Goal: Information Seeking & Learning: Learn about a topic

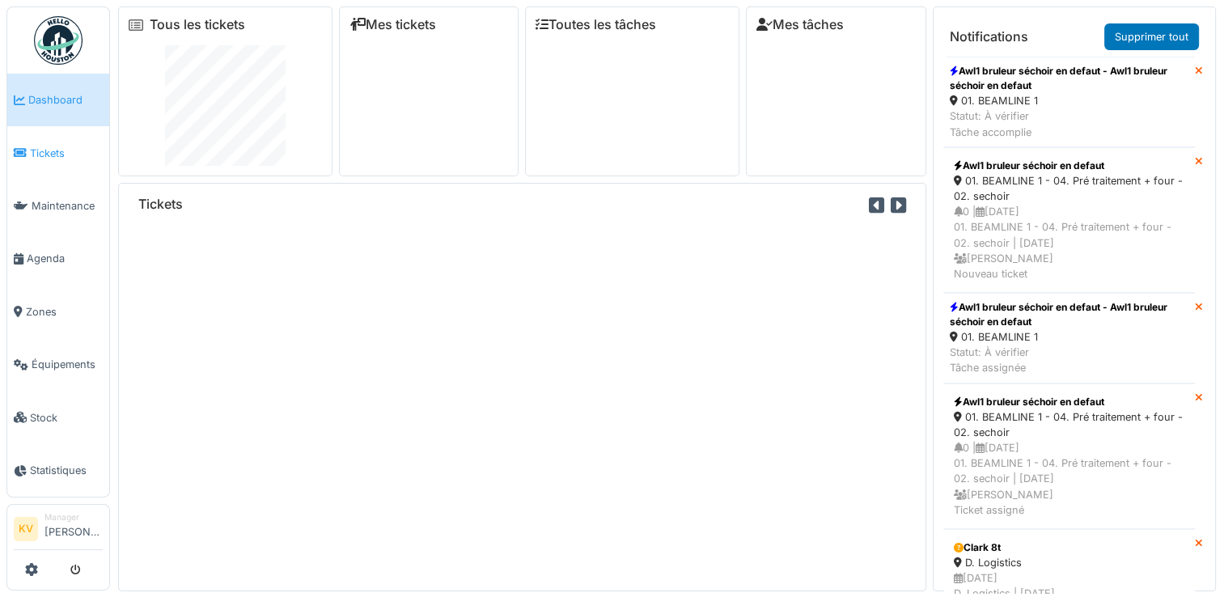
click at [39, 154] on span "Tickets" at bounding box center [66, 153] width 73 height 15
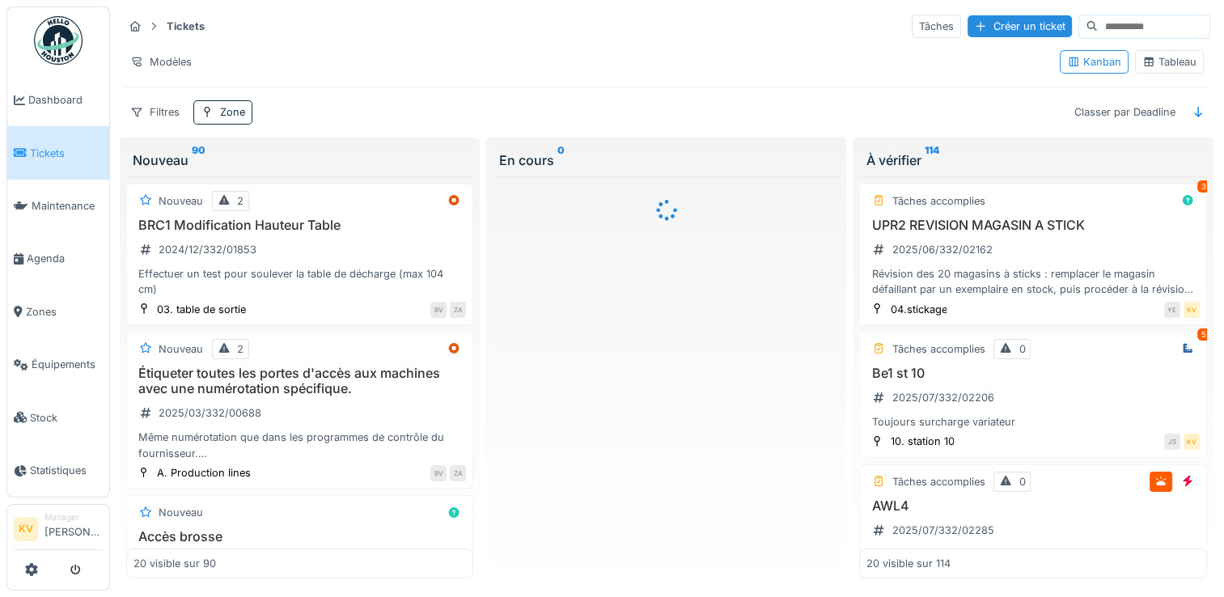
click at [1160, 59] on div "Tableau" at bounding box center [1169, 61] width 54 height 15
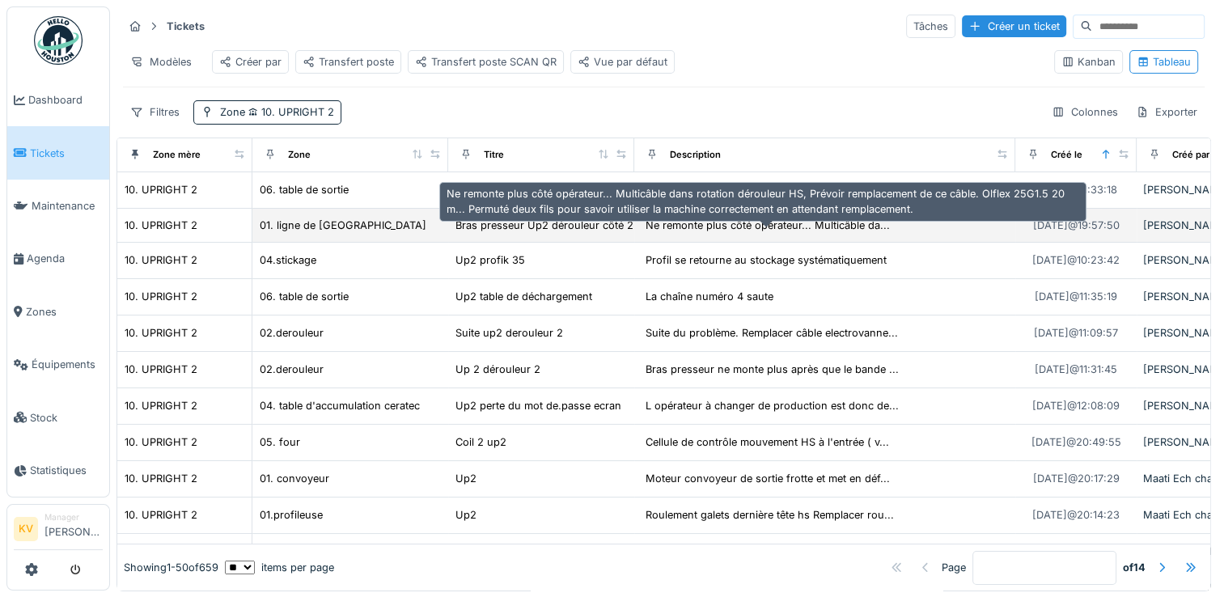
click at [666, 233] on div "Ne remonte plus côté opérateur... Multicâble da..." at bounding box center [768, 225] width 244 height 15
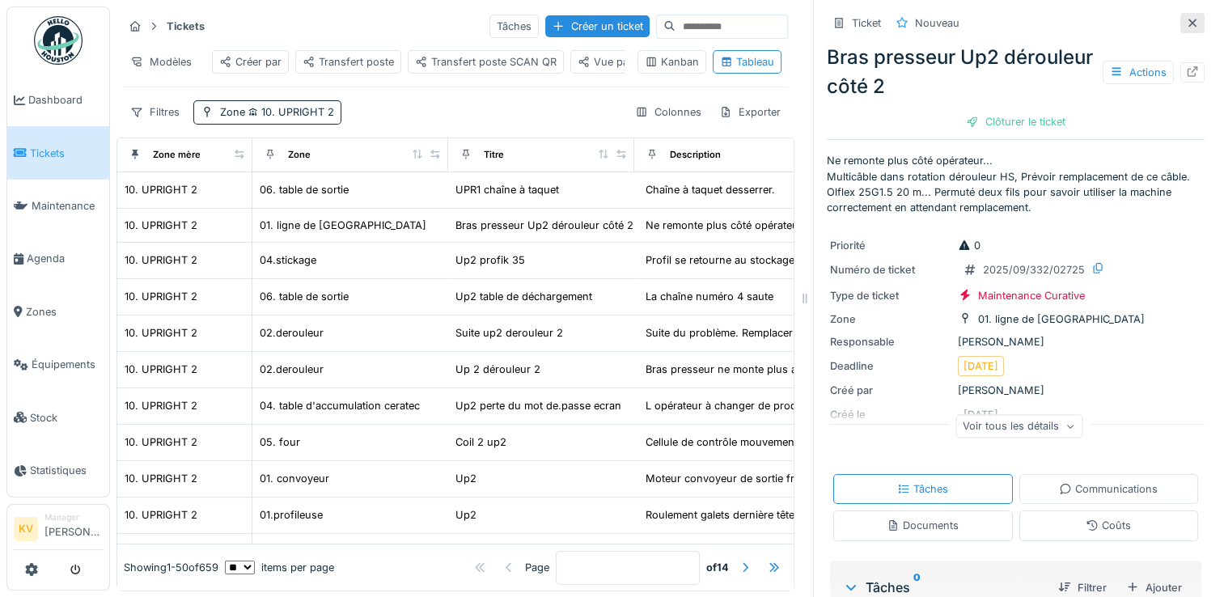
click at [1186, 24] on icon at bounding box center [1192, 23] width 13 height 11
